Goal: Information Seeking & Learning: Get advice/opinions

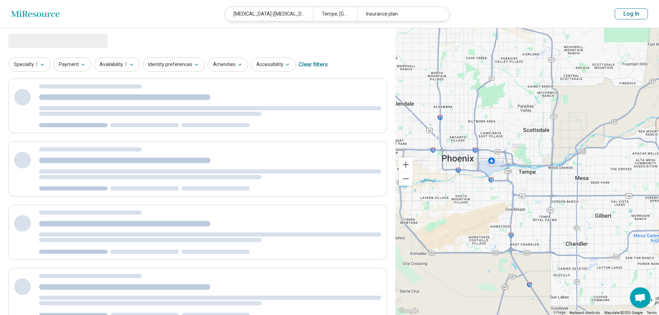
select select "***"
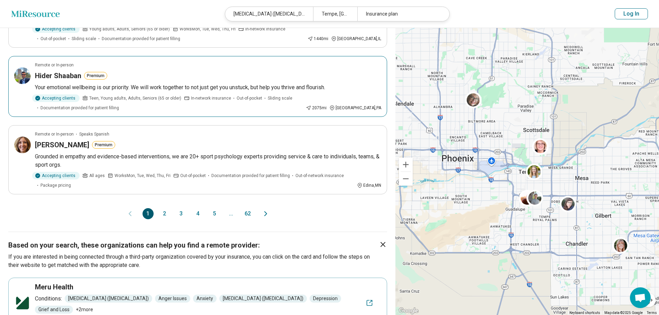
scroll to position [581, 0]
click at [166, 219] on button "2" at bounding box center [164, 213] width 11 height 11
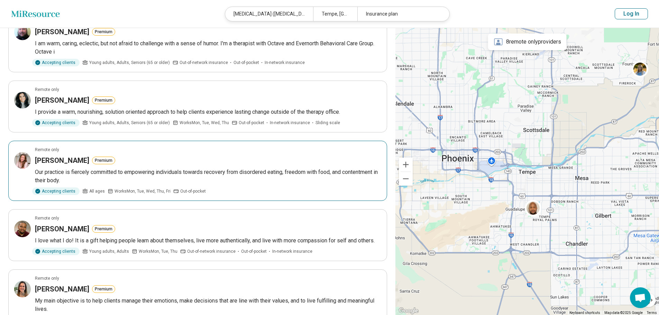
scroll to position [279, 0]
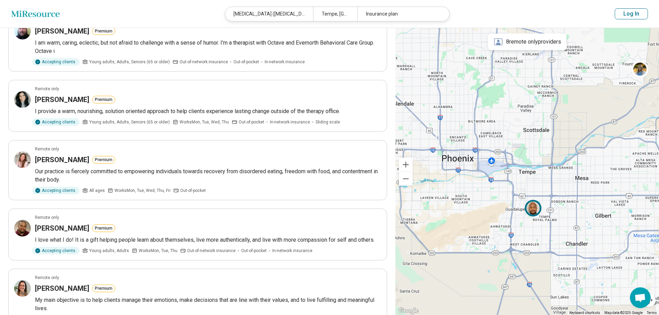
click at [532, 207] on img at bounding box center [533, 208] width 17 height 17
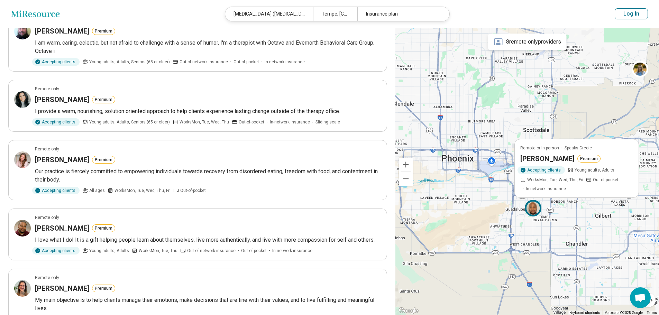
click at [532, 207] on img at bounding box center [533, 208] width 17 height 17
click at [546, 151] on article "Remote or In-person Speaks Creole Benitho [PERSON_NAME] Premium Accepting clien…" at bounding box center [577, 168] width 125 height 59
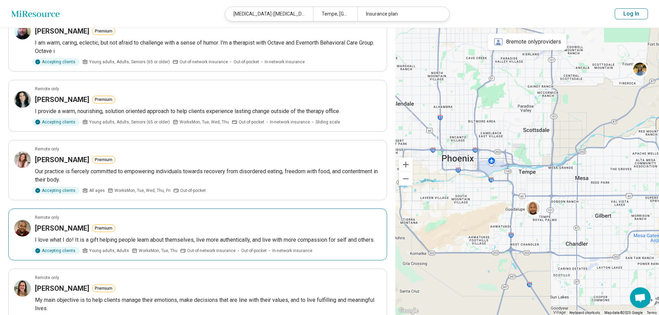
click at [153, 229] on div "[PERSON_NAME] Premium" at bounding box center [208, 229] width 346 height 10
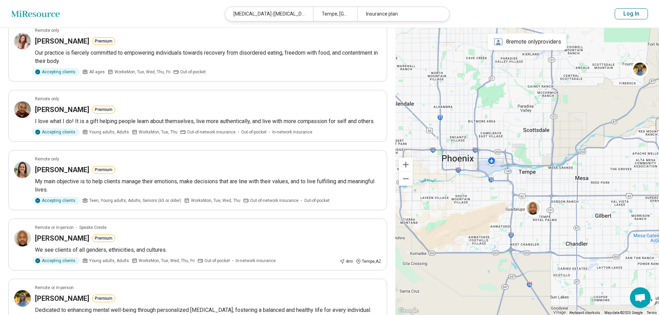
scroll to position [406, 0]
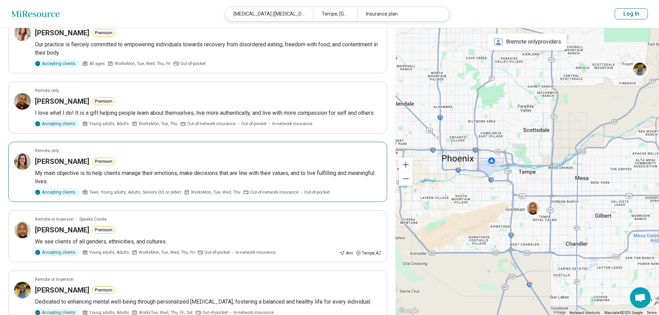
click at [148, 169] on p "My main objective is to help clients manage their emotions, make decisions that…" at bounding box center [208, 177] width 346 height 17
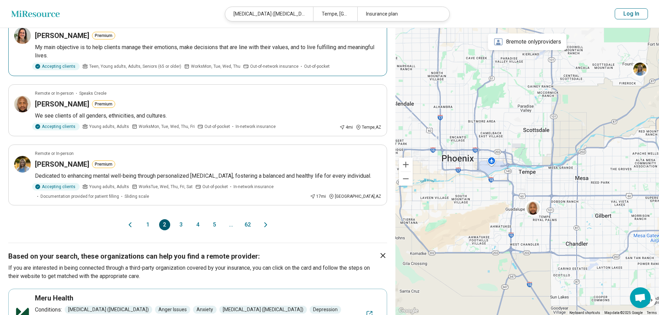
scroll to position [532, 0]
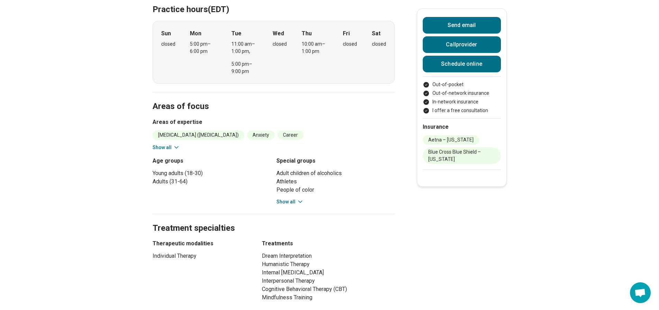
scroll to position [229, 5]
click at [285, 201] on button "Show all" at bounding box center [289, 201] width 27 height 7
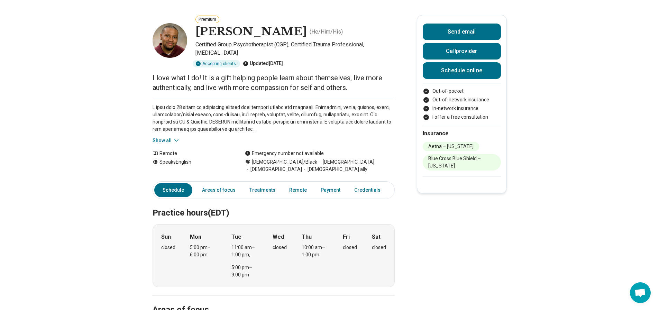
scroll to position [0, 5]
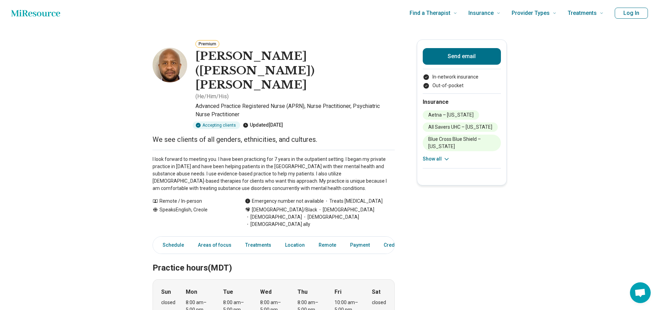
scroll to position [0, 5]
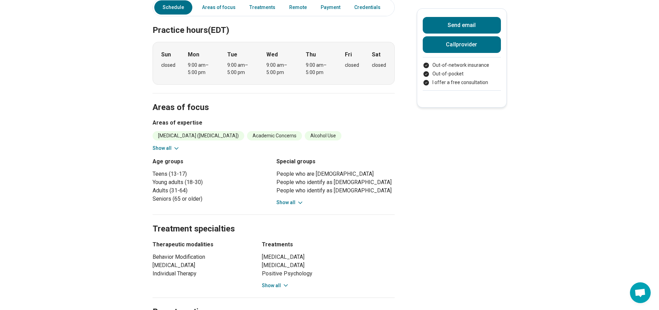
scroll to position [199, 0]
click at [287, 203] on button "Show all" at bounding box center [289, 202] width 27 height 7
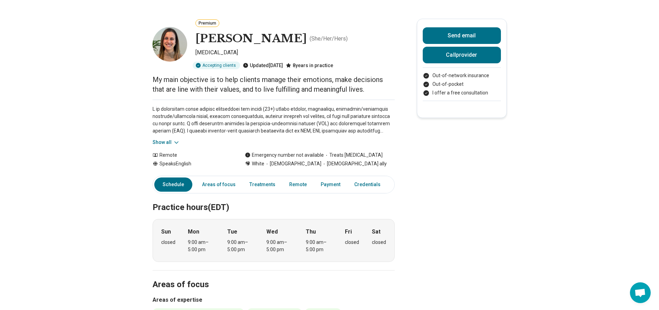
scroll to position [10, 0]
